Goal: Register for event/course

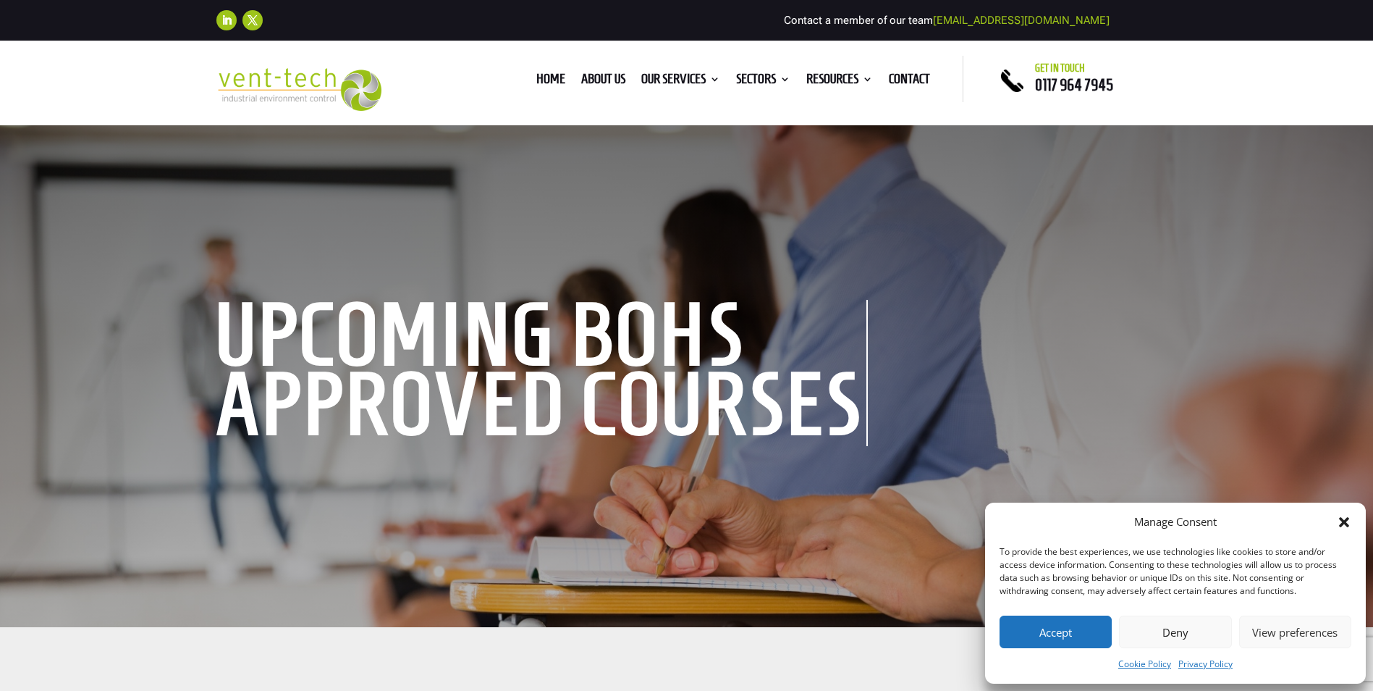
click at [1040, 632] on button "Accept" at bounding box center [1056, 631] width 112 height 33
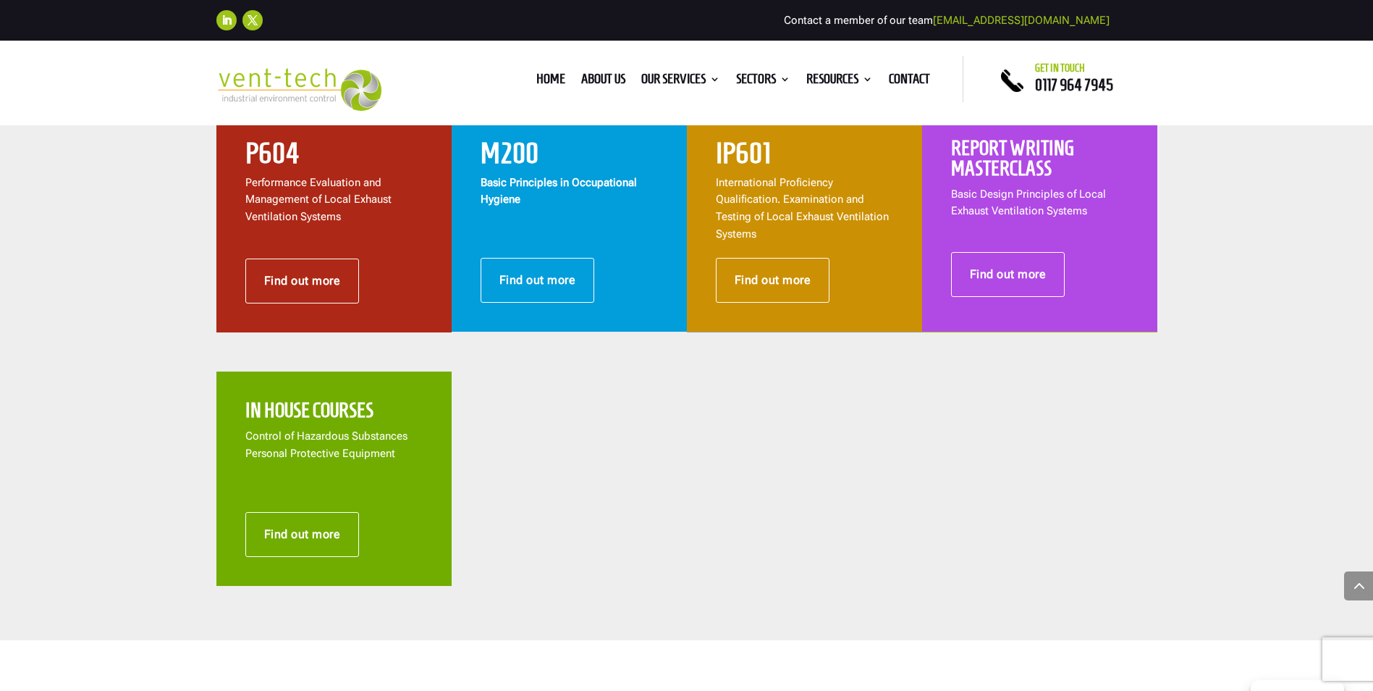
scroll to position [941, 0]
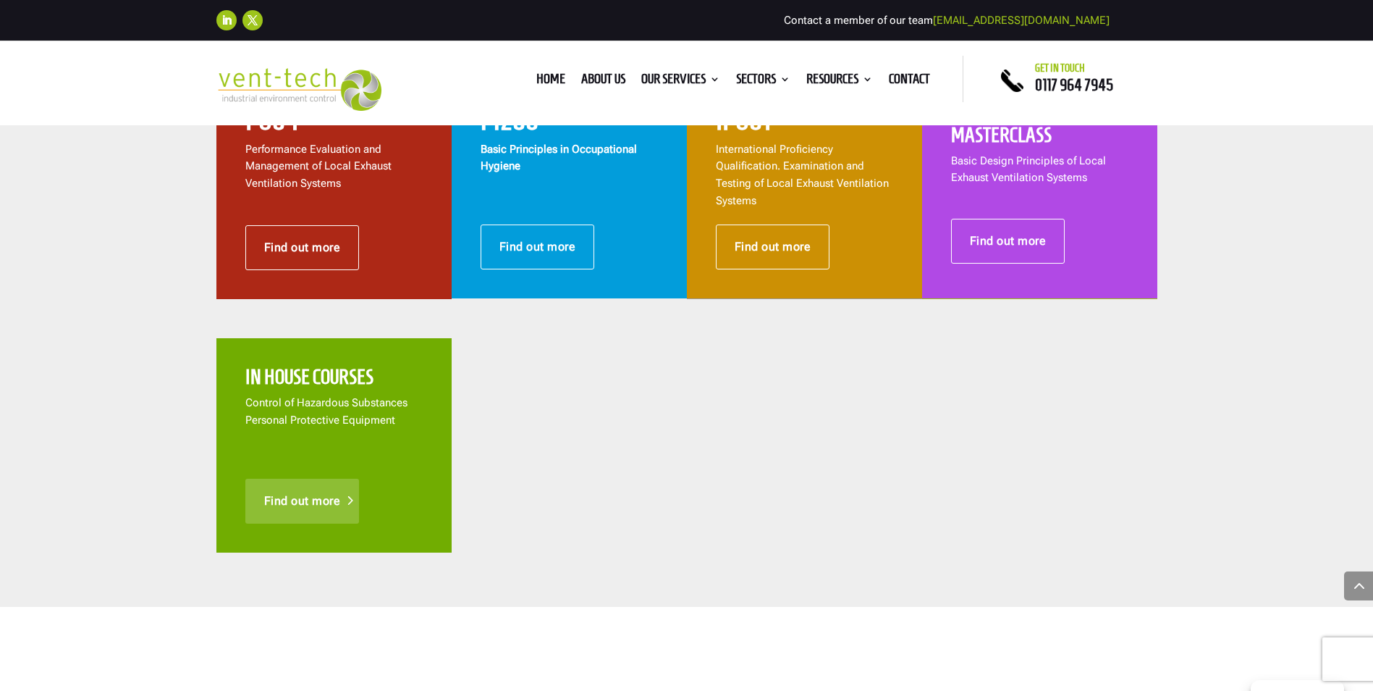
click at [298, 493] on link "Find out more" at bounding box center [302, 501] width 114 height 45
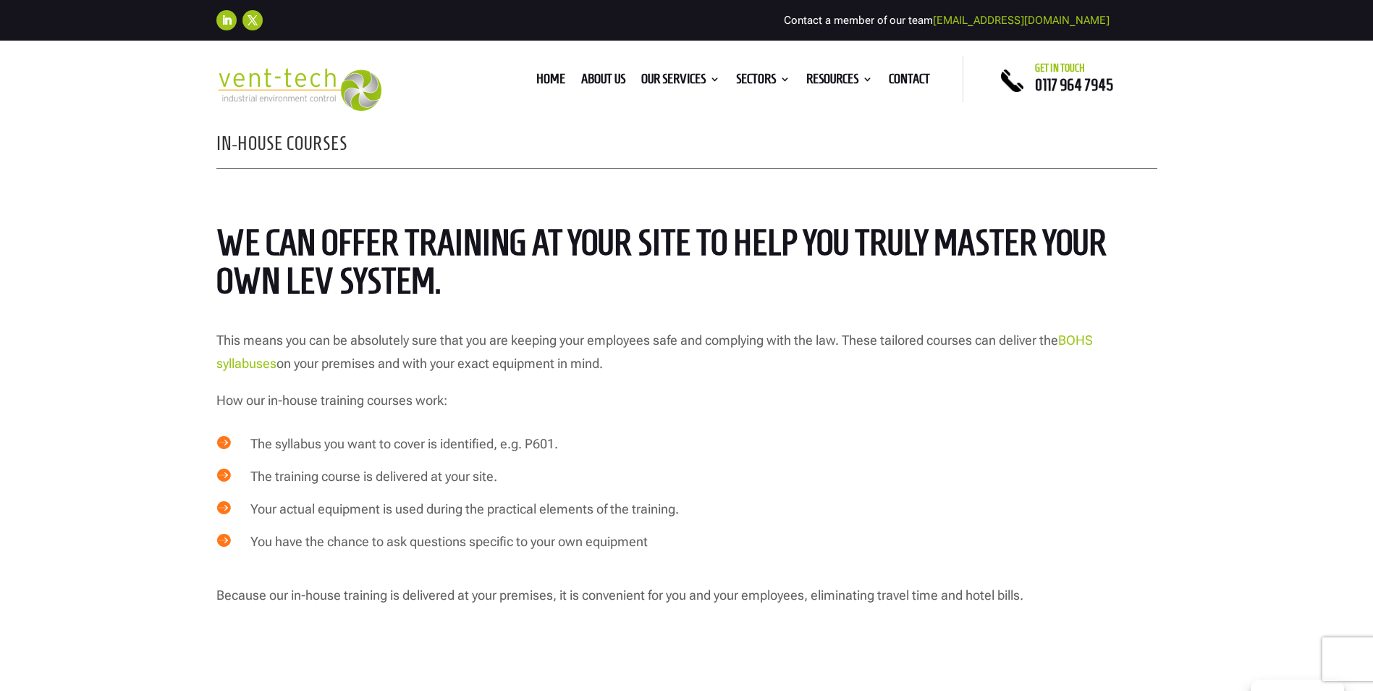
scroll to position [796, 0]
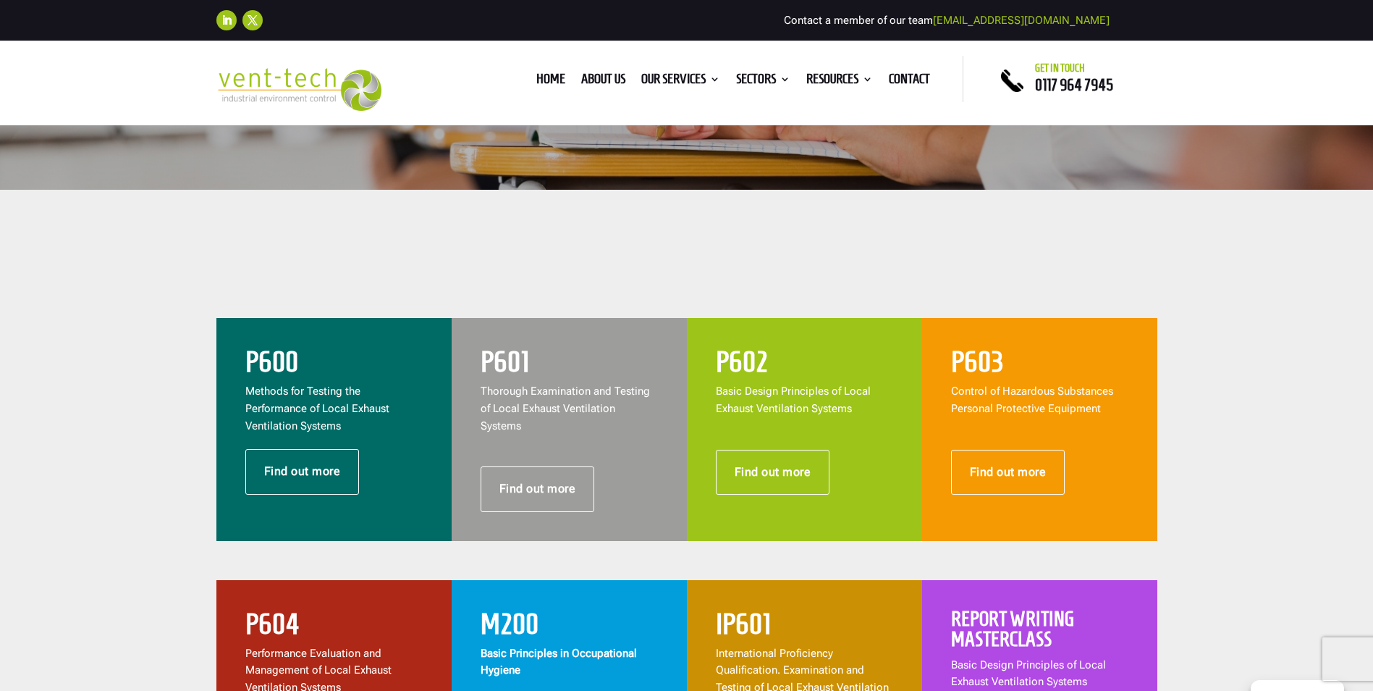
scroll to position [434, 0]
